Goal: Browse casually

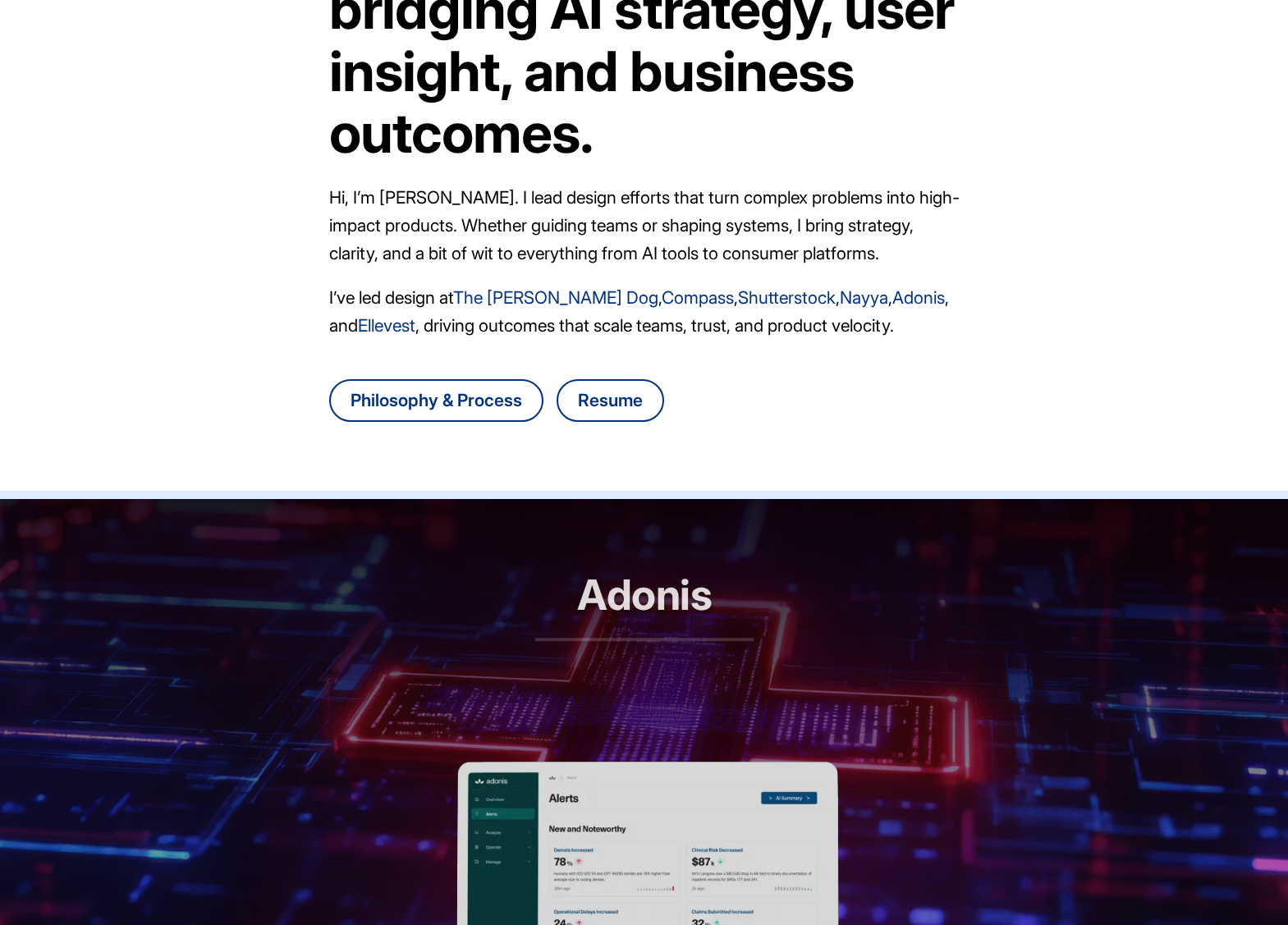
scroll to position [472, 0]
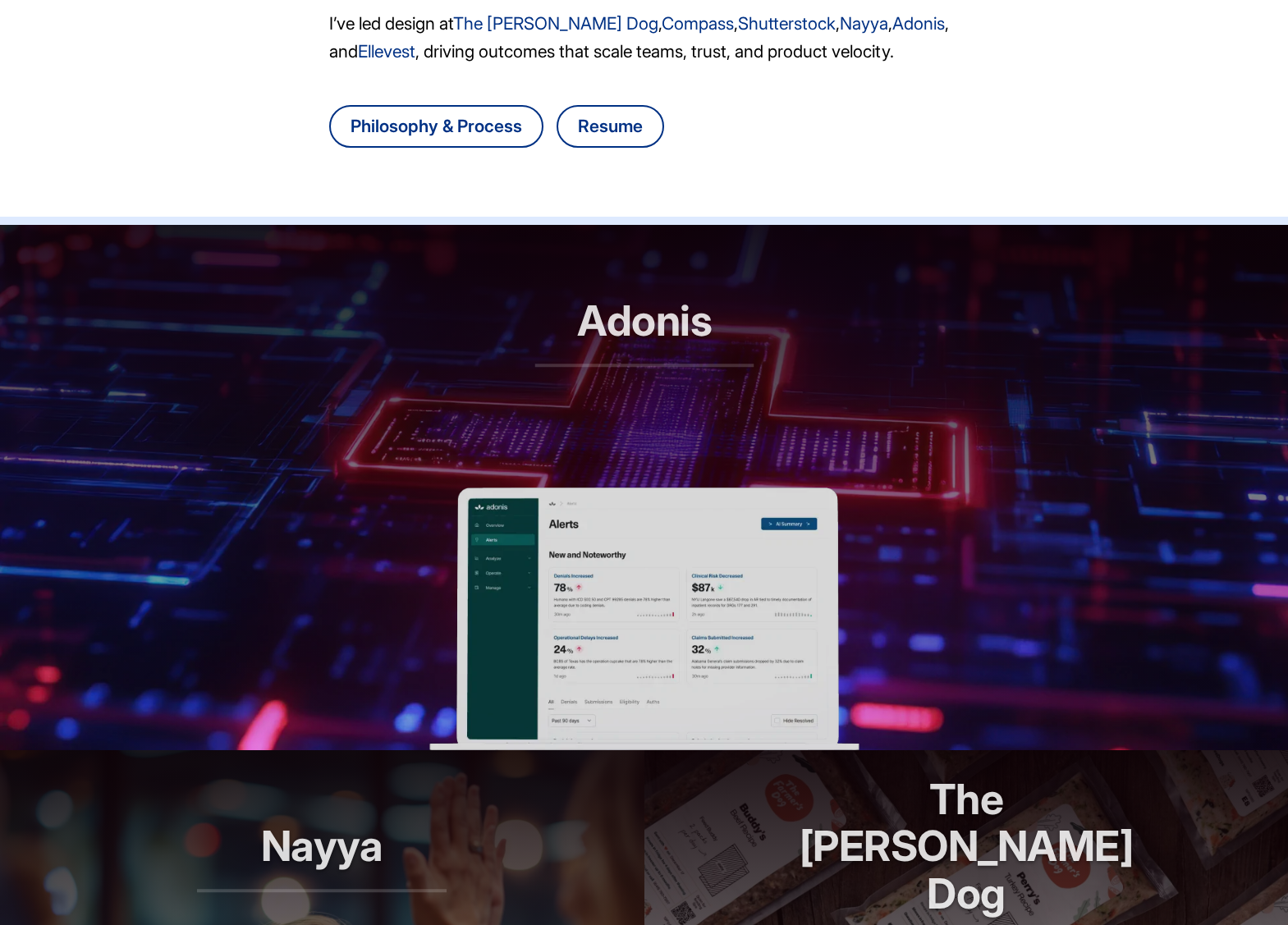
click at [670, 341] on h2 "Adonis" at bounding box center [644, 332] width 219 height 69
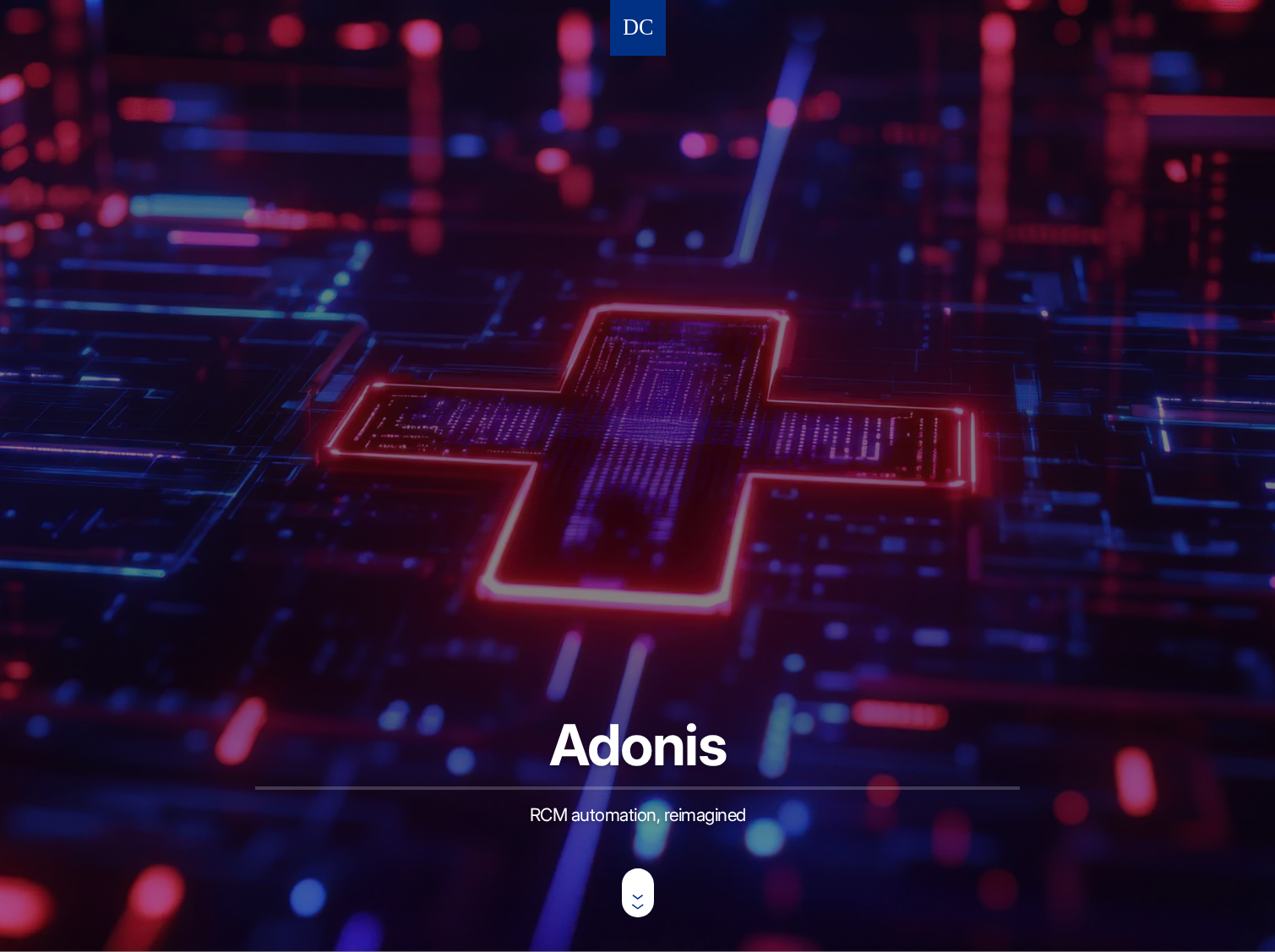
click at [643, 32] on img at bounding box center [638, 28] width 29 height 32
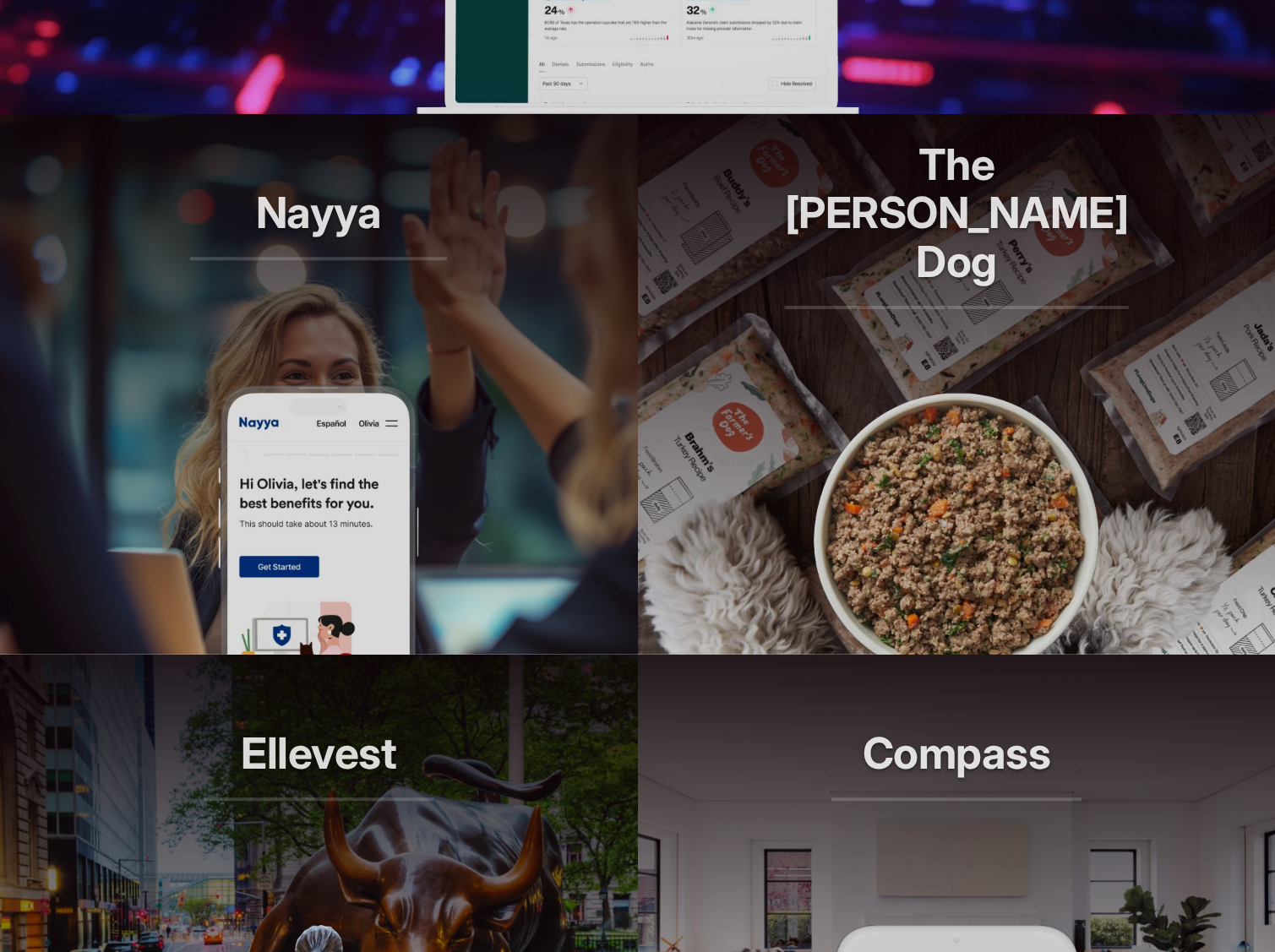
scroll to position [754, 0]
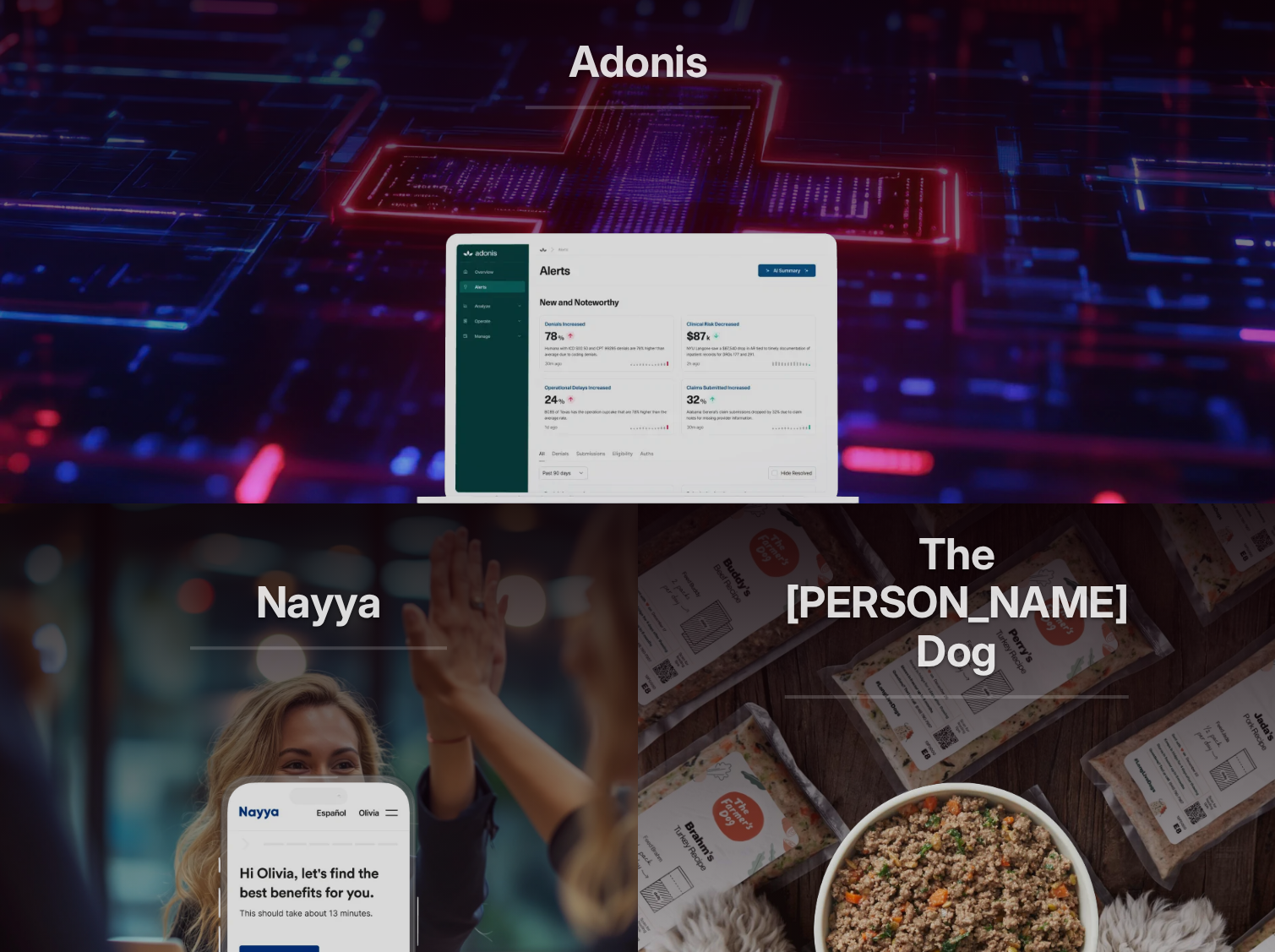
click at [620, 149] on div "Adonis RCM automation, reimagined" at bounding box center [637, 98] width 226 height 121
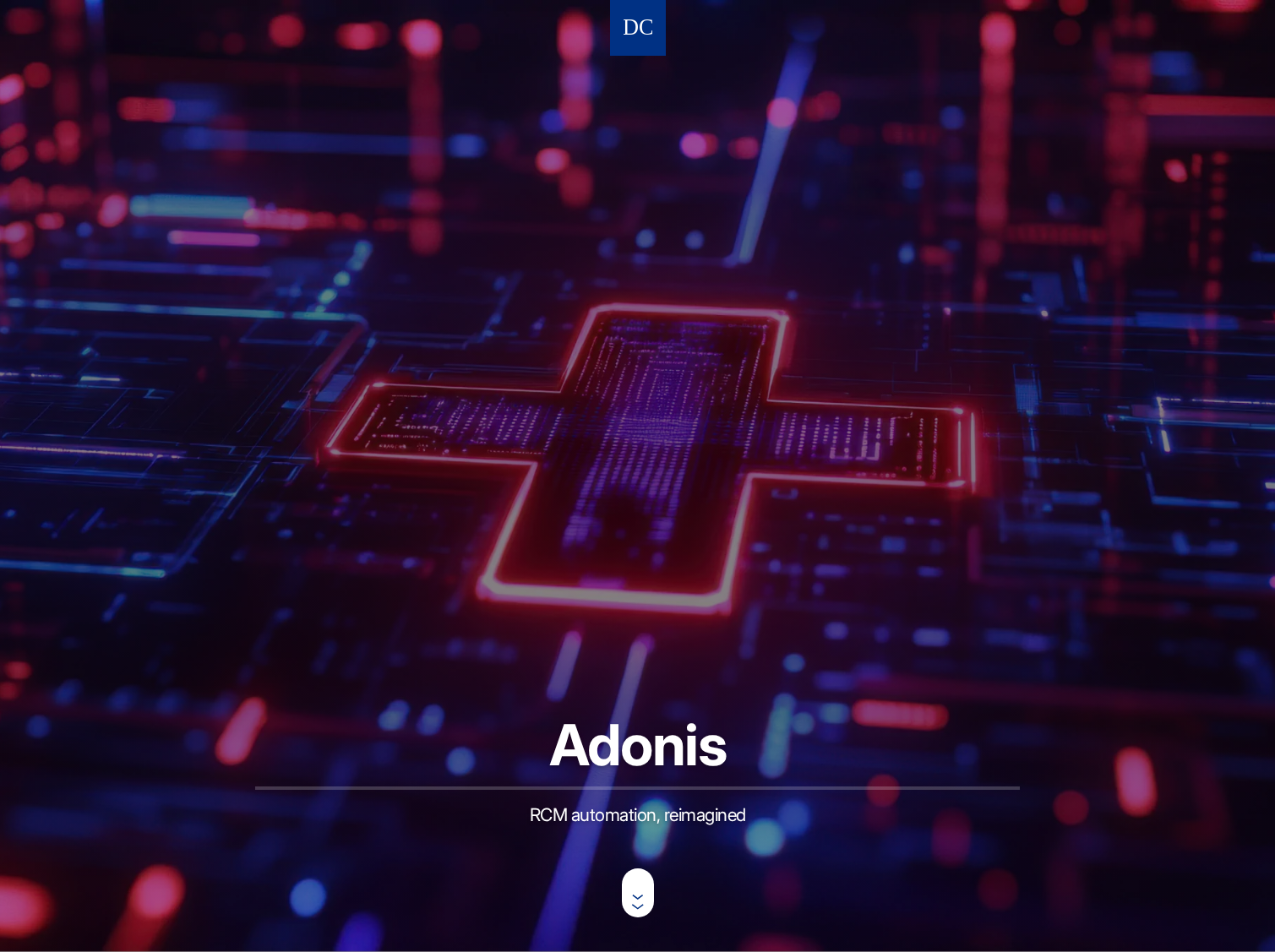
click at [637, 24] on img at bounding box center [638, 28] width 29 height 32
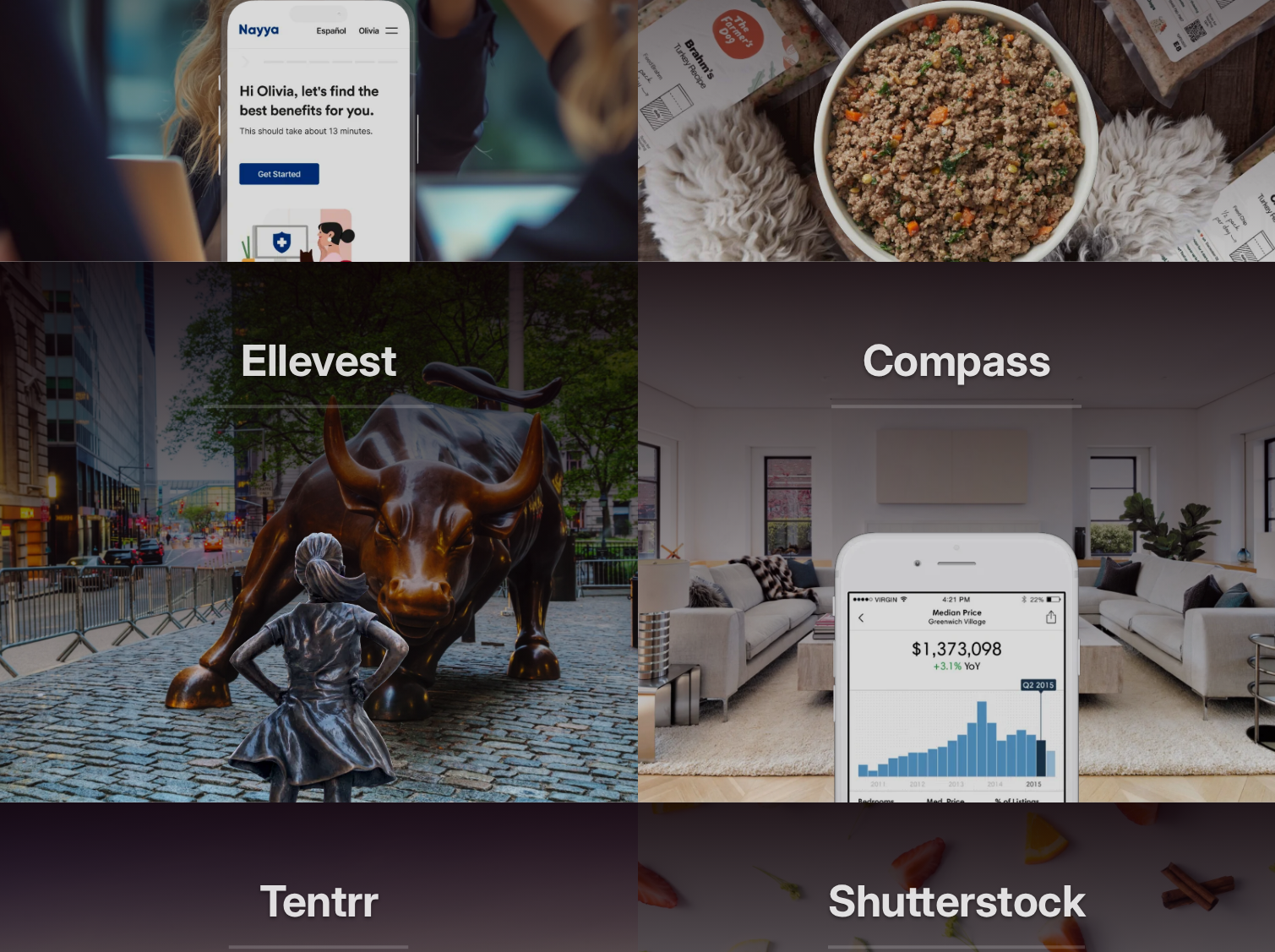
scroll to position [1513, 0]
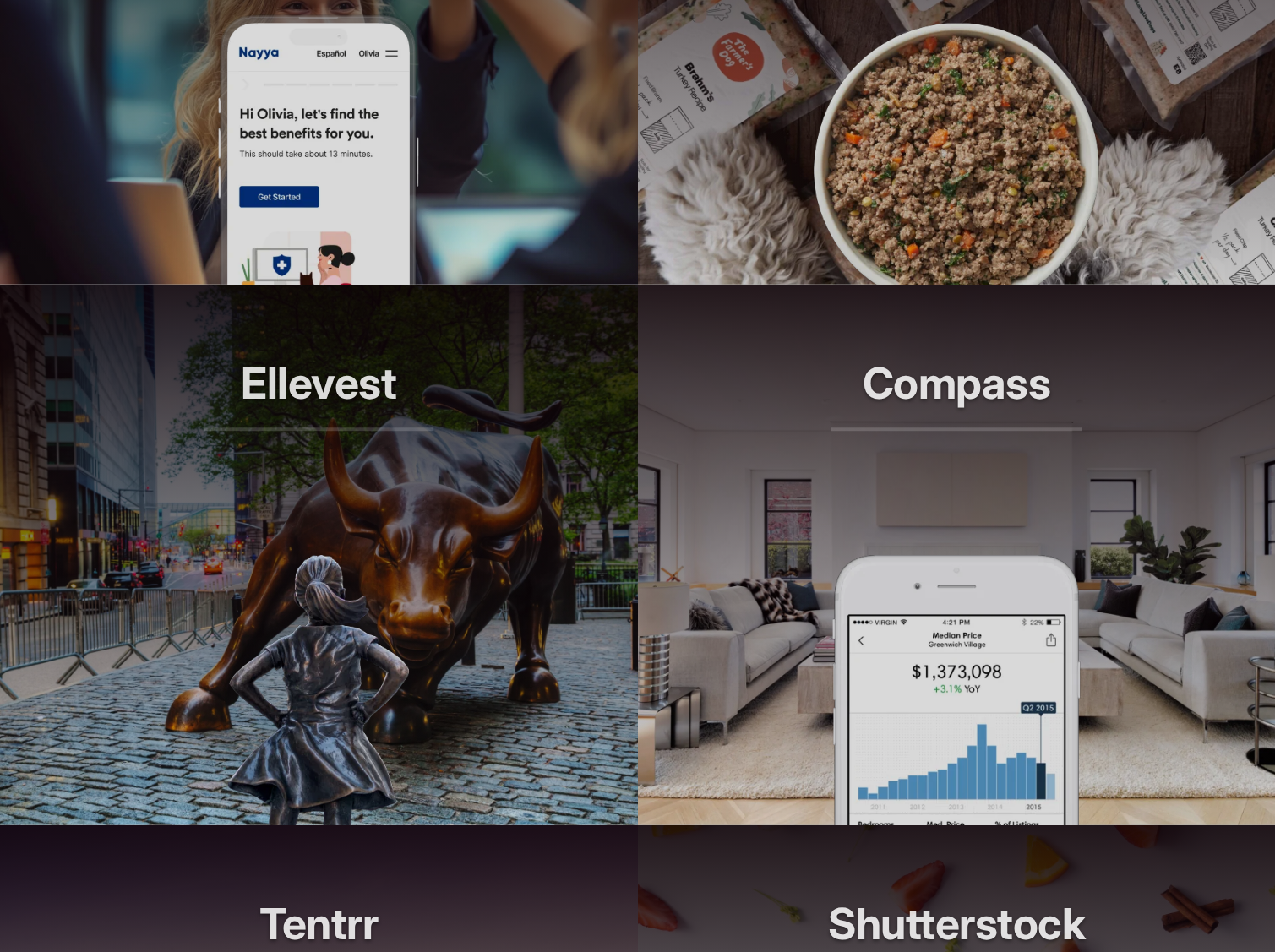
click at [736, 156] on article "The Farmer's Dog Longer lives, one bowl at a time." at bounding box center [956, 14] width 638 height 541
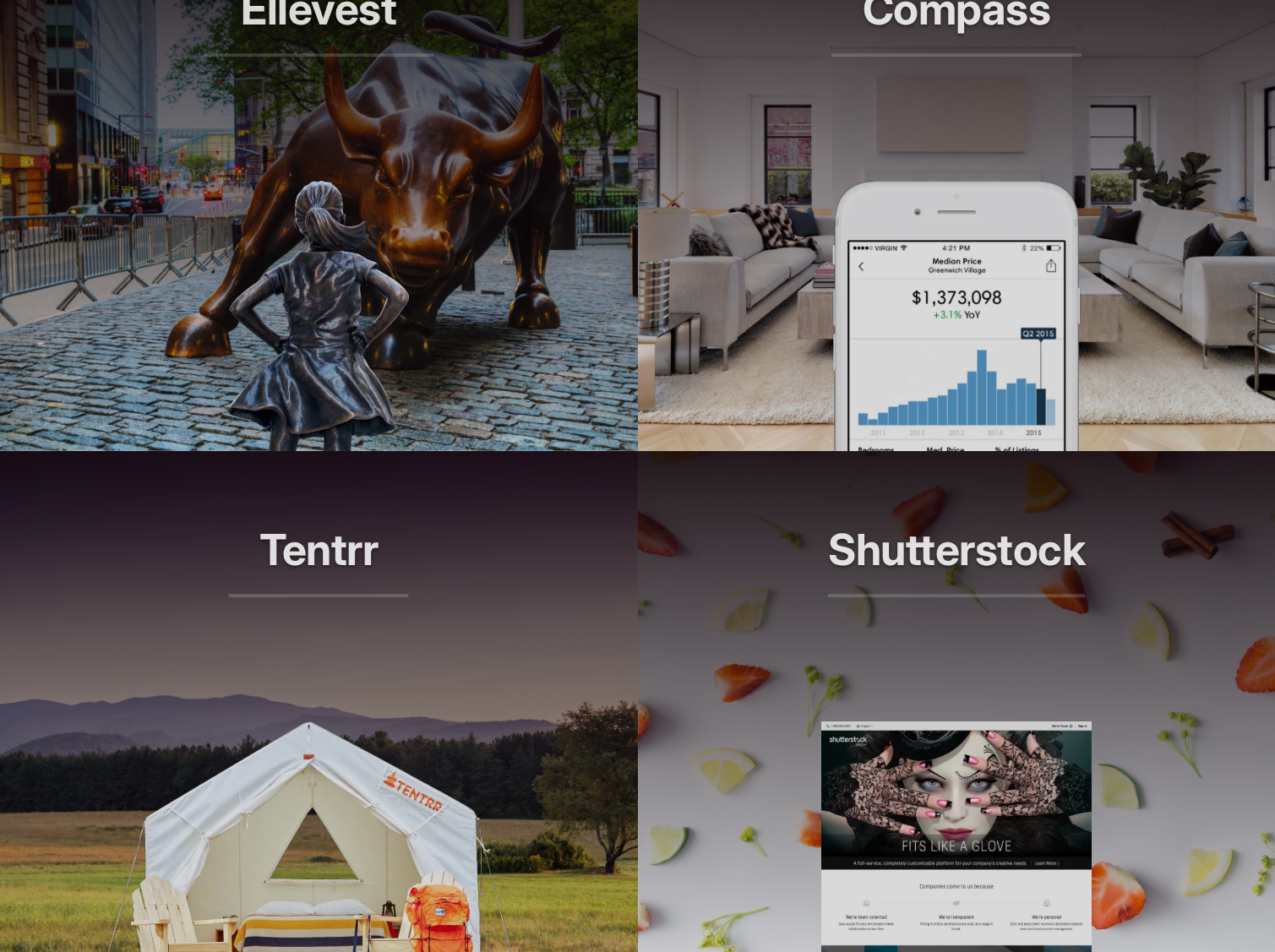
scroll to position [1851, 0]
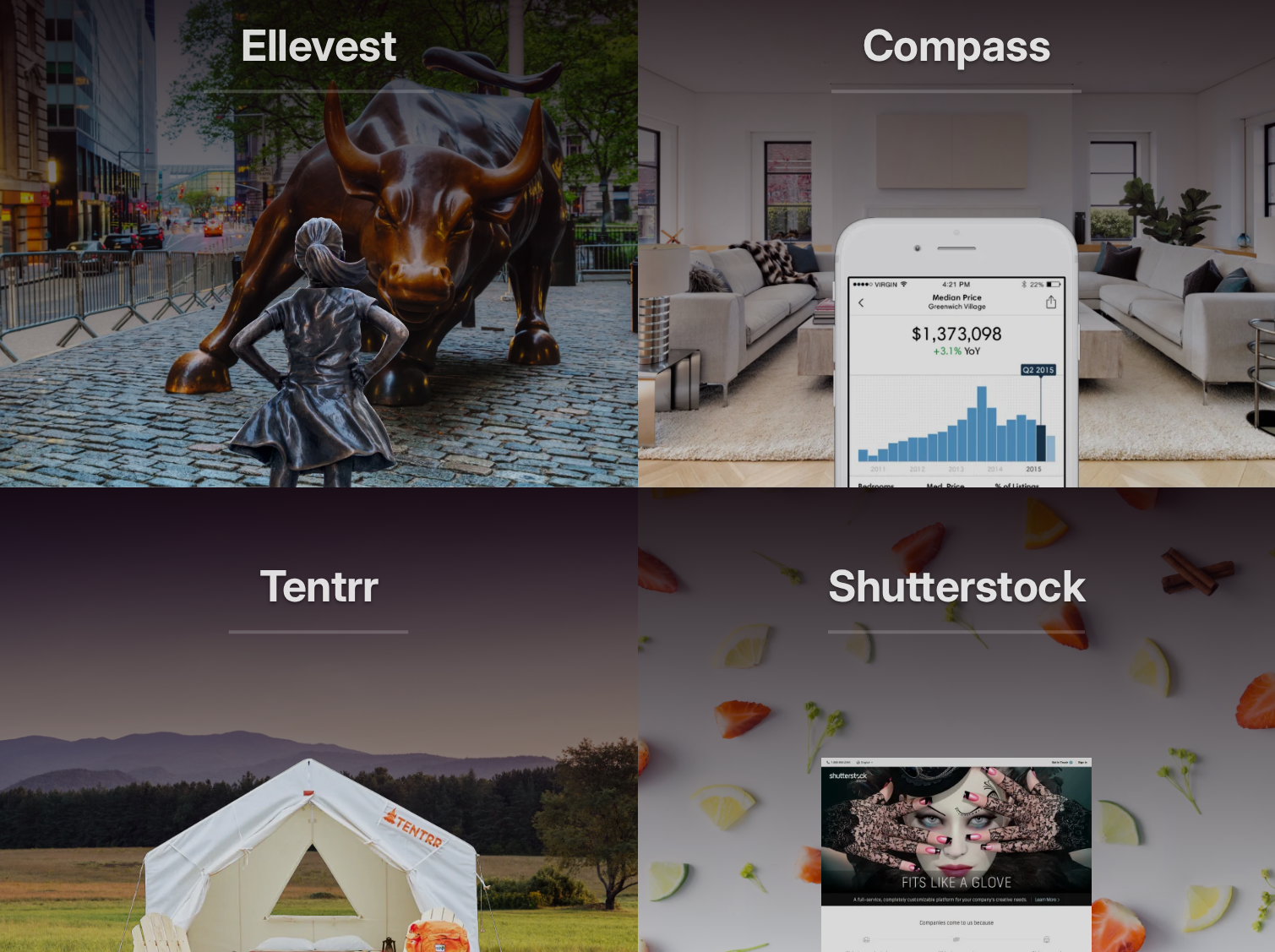
click at [497, 154] on header "Ellevest Smarter investing, built for her" at bounding box center [319, 82] width 638 height 271
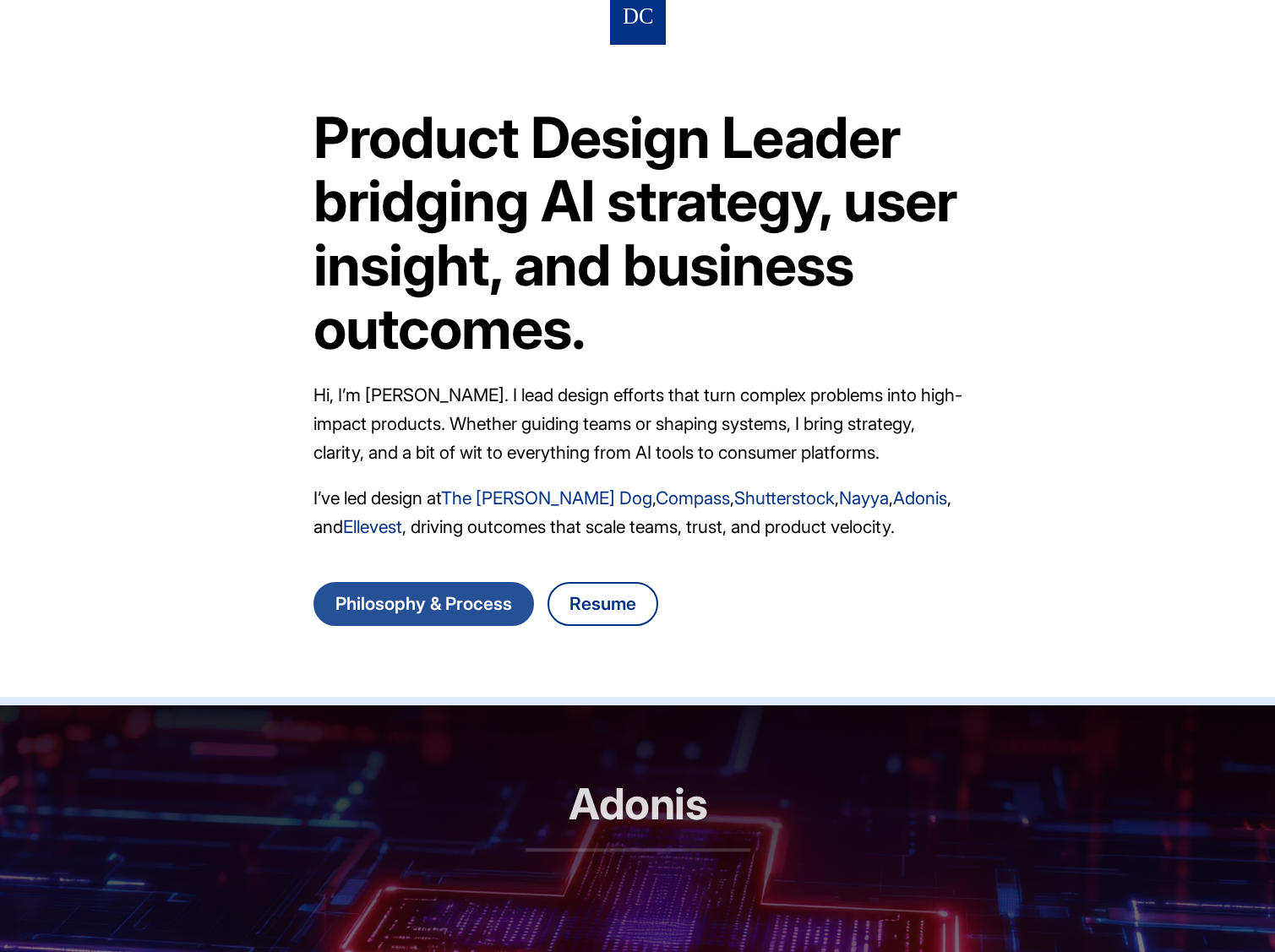
scroll to position [15, 0]
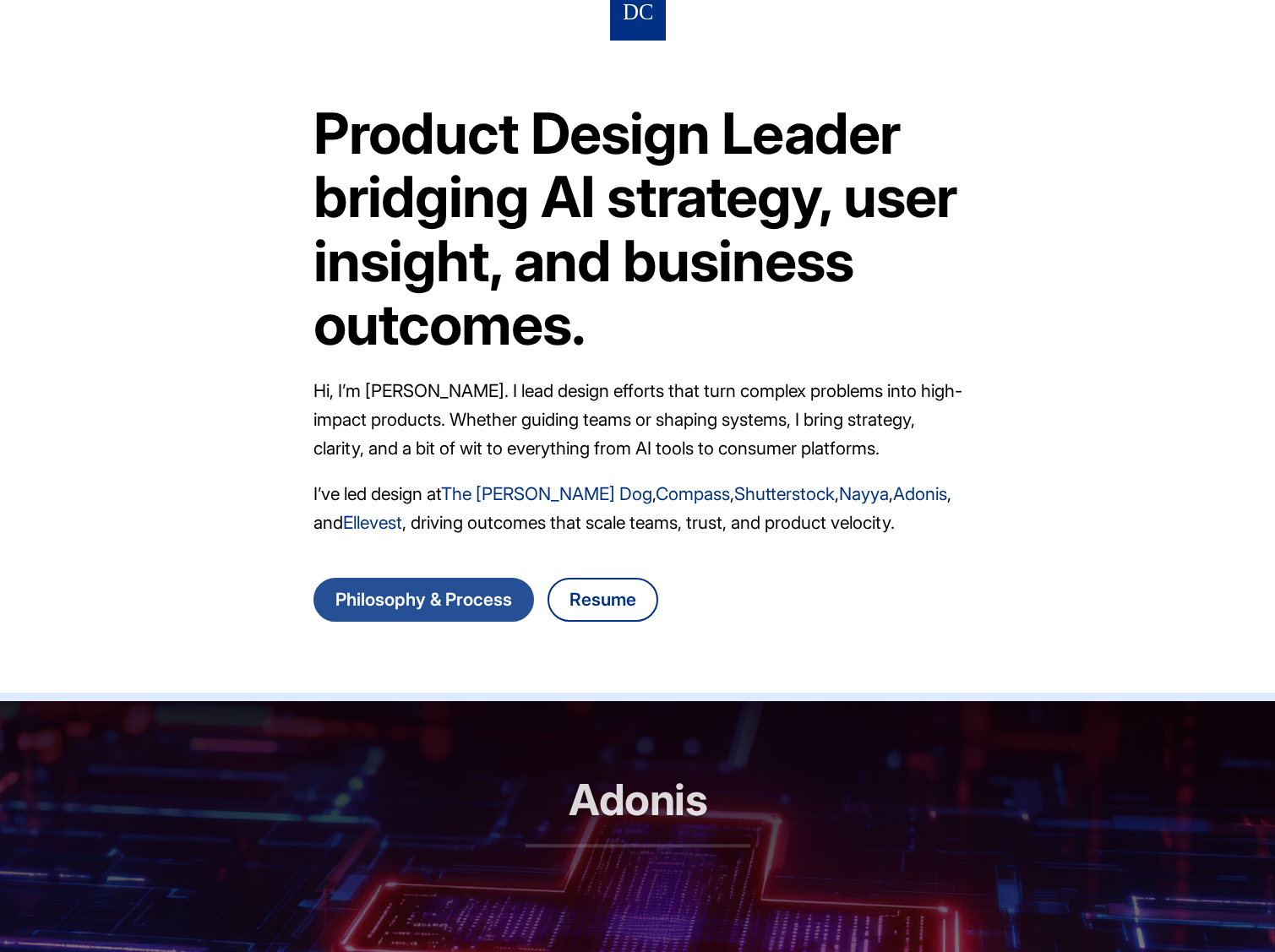
click at [490, 597] on link "Philosophy & Process" at bounding box center [423, 600] width 221 height 44
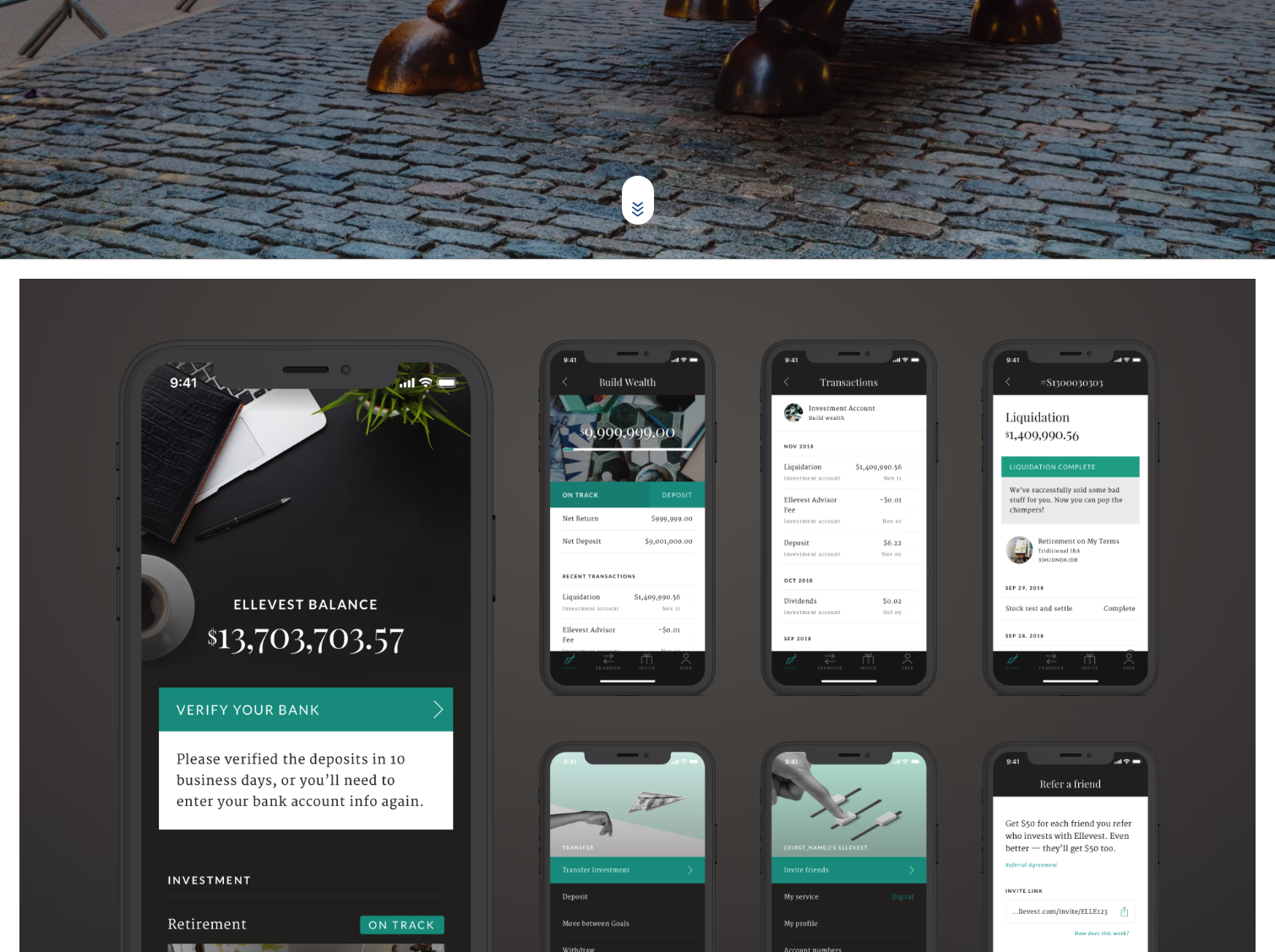
scroll to position [695, 0]
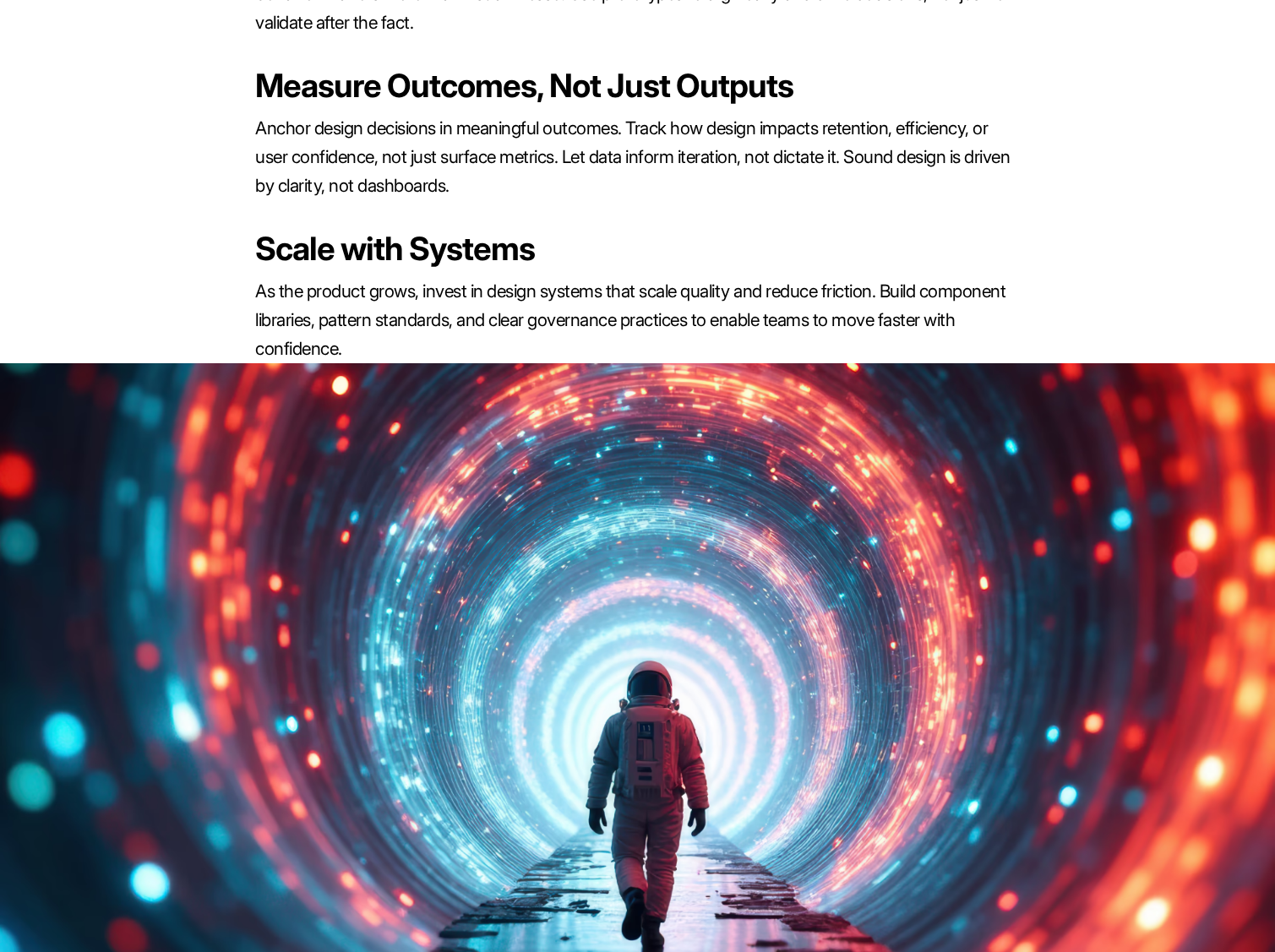
scroll to position [3711, 0]
